Goal: Transaction & Acquisition: Purchase product/service

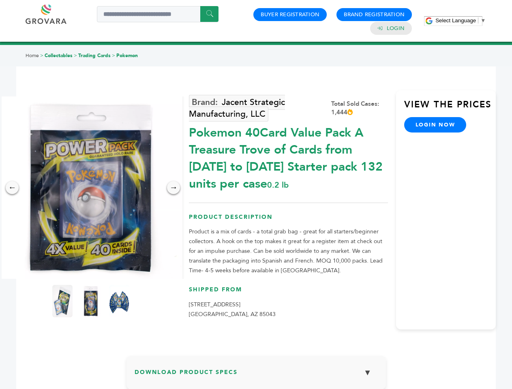
click at [461, 20] on span "Select Language" at bounding box center [456, 20] width 41 height 6
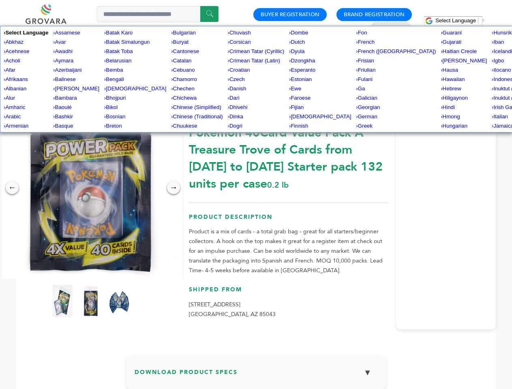
click at [91, 188] on img at bounding box center [91, 188] width 182 height 182
click at [0, 0] on div "×" at bounding box center [0, 0] width 0 height 0
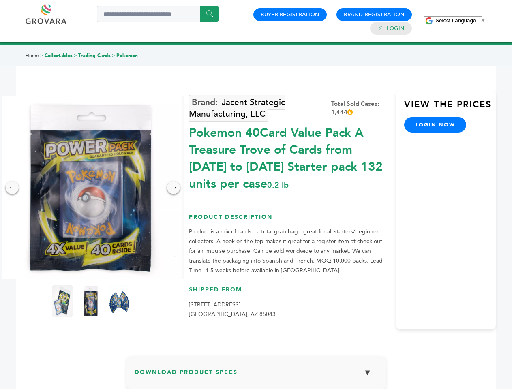
click at [174, 188] on div "→" at bounding box center [173, 187] width 13 height 13
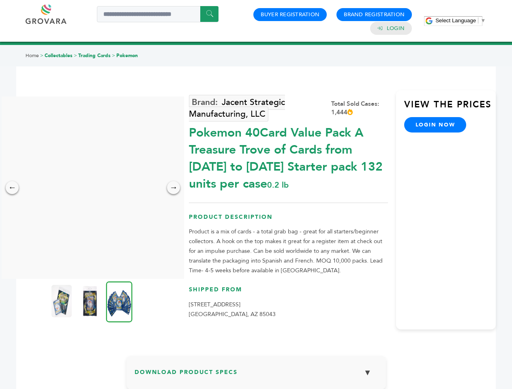
click at [62, 301] on img at bounding box center [61, 301] width 20 height 32
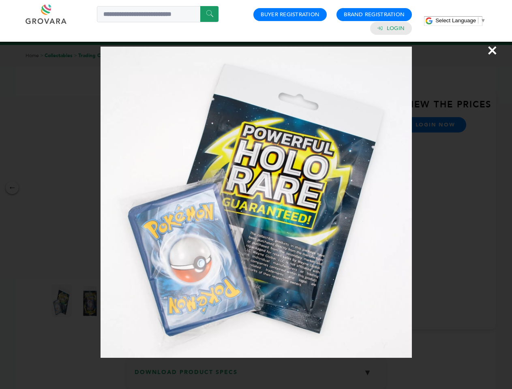
click at [91, 301] on div "×" at bounding box center [256, 194] width 512 height 389
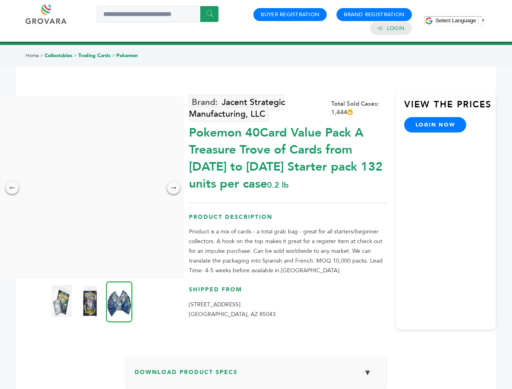
click at [119, 301] on img at bounding box center [119, 301] width 26 height 41
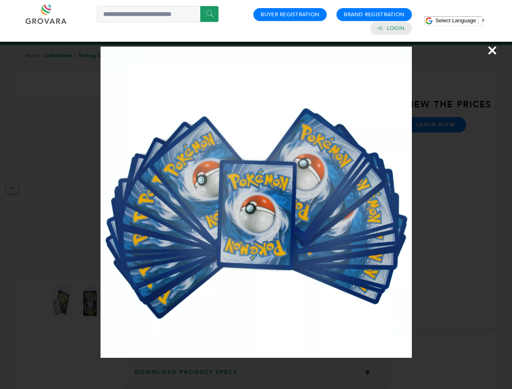
click at [256, 376] on div "×" at bounding box center [256, 194] width 512 height 389
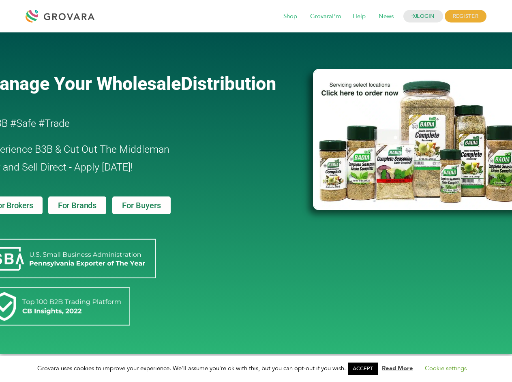
click at [365, 369] on link "ACCEPT" at bounding box center [363, 369] width 30 height 13
